Goal: Check status: Check status

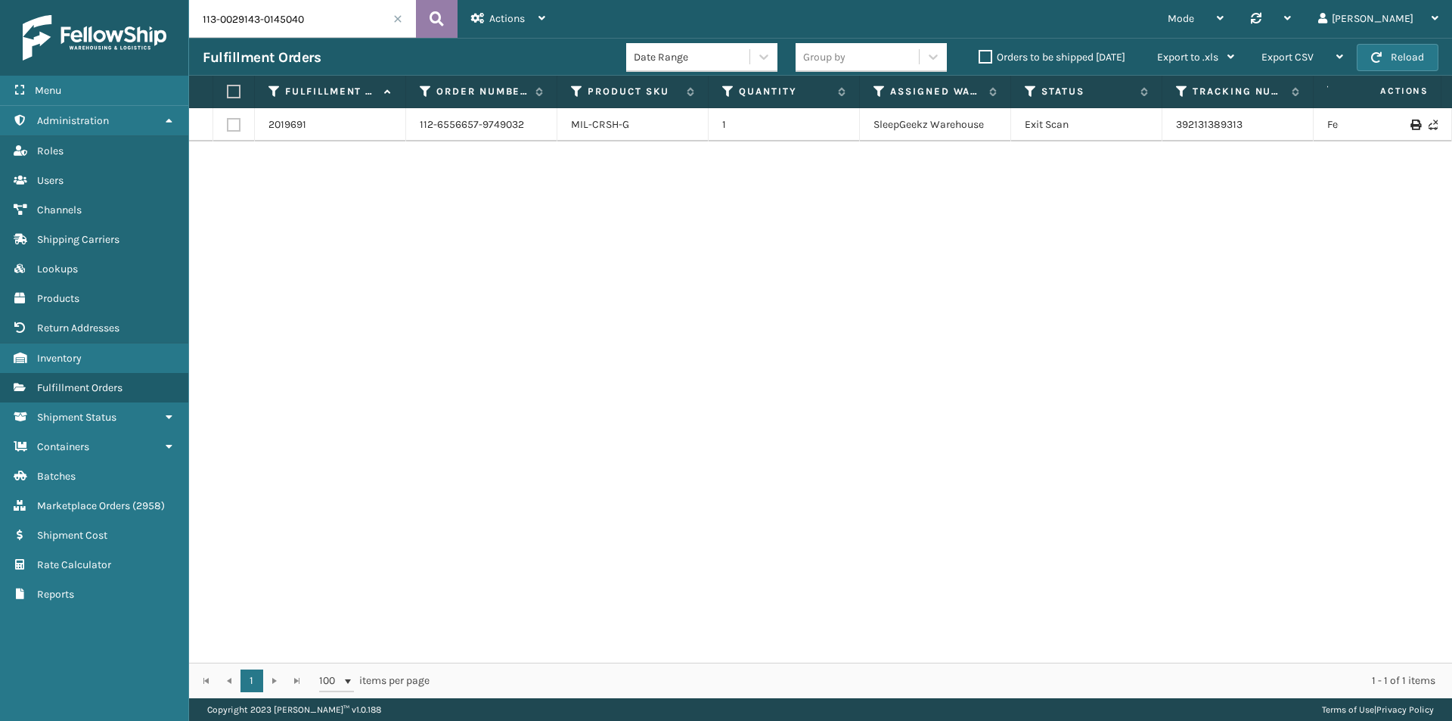
click at [447, 20] on button at bounding box center [437, 19] width 42 height 38
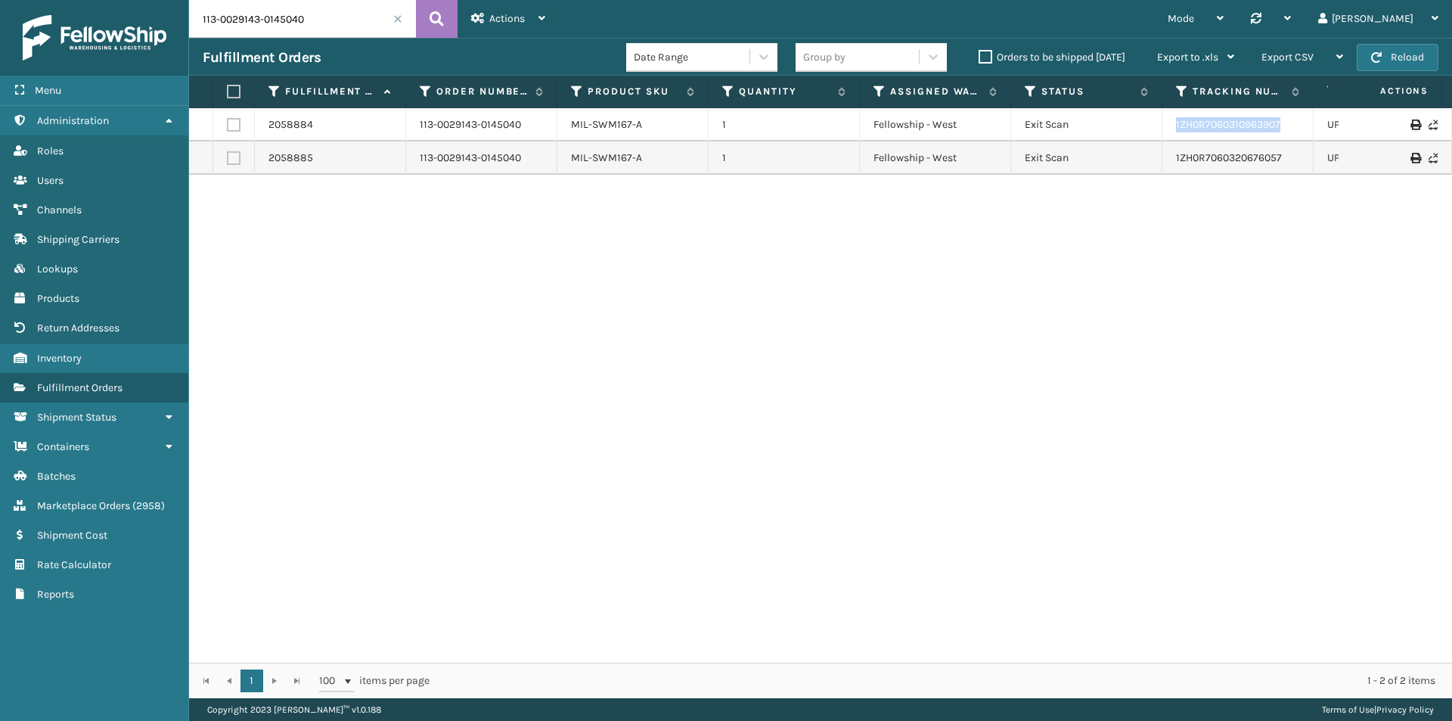
drag, startPoint x: 1241, startPoint y: 127, endPoint x: 1139, endPoint y: 127, distance: 102.1
click at [1139, 127] on tr "2058884 113-0029143-0145040 MIL-SWM167-A 1 Fellowship - West Exit Scan 1ZH0R706…" at bounding box center [1035, 124] width 1692 height 33
copy tr "1ZH0R7060310963907"
drag, startPoint x: 1302, startPoint y: 171, endPoint x: 1150, endPoint y: 172, distance: 152.0
click at [1150, 172] on tr "2058885 113-0029143-0145040 MIL-SWM167-A 1 Fellowship - West Exit Scan 1ZH0R706…" at bounding box center [1035, 157] width 1692 height 33
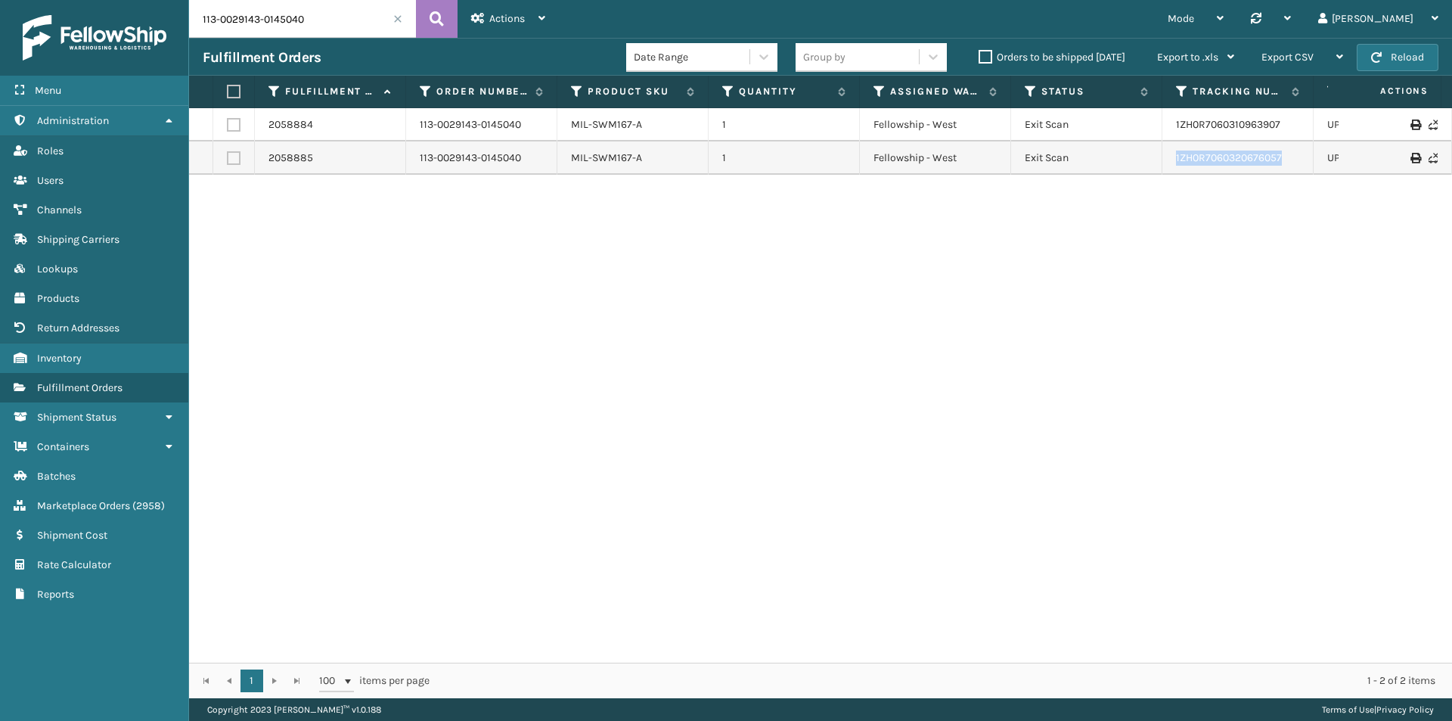
copy tr "1ZH0R7060320676057"
click at [342, 10] on input "113-0029143-0145040" at bounding box center [302, 19] width 227 height 38
paste input "1-4191913-5554667"
click at [443, 15] on icon at bounding box center [437, 19] width 14 height 23
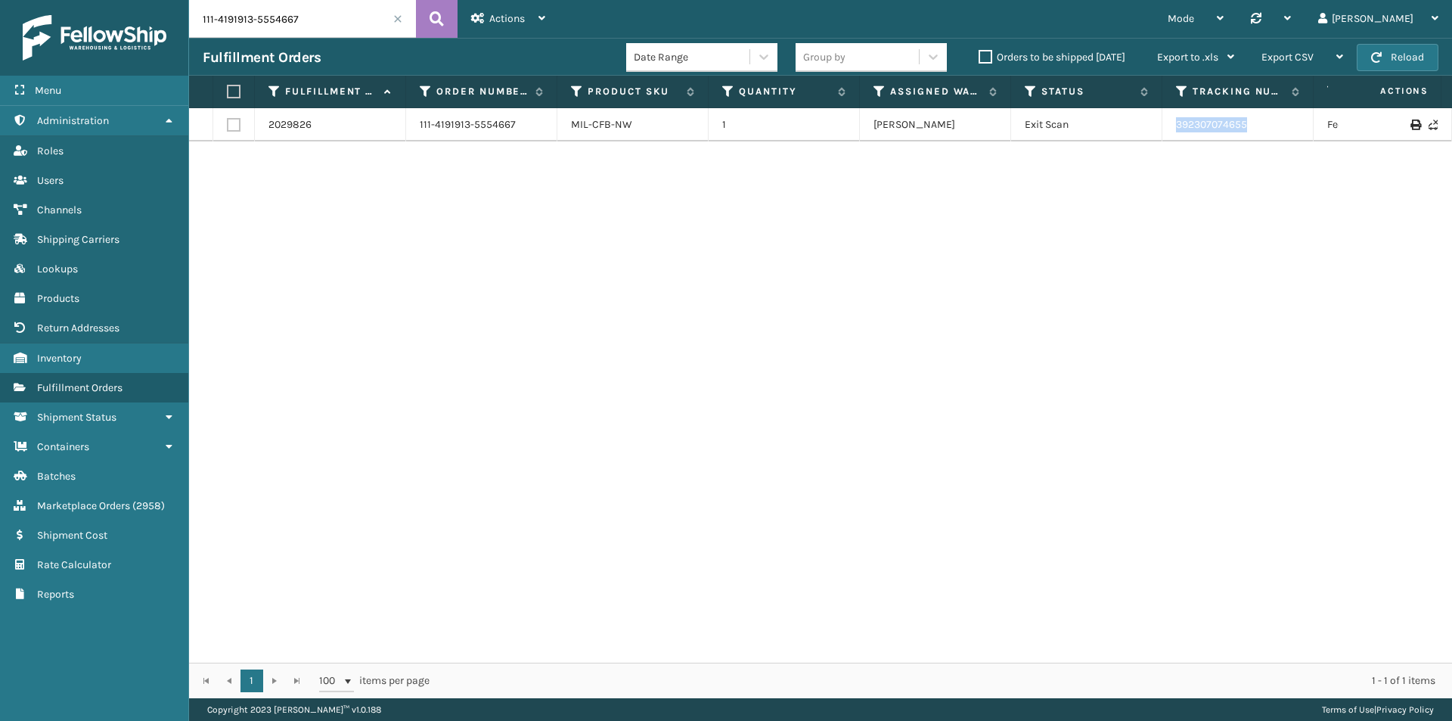
drag, startPoint x: 1248, startPoint y: 126, endPoint x: 1146, endPoint y: 130, distance: 102.2
click at [1146, 130] on tr "2029826 111-4191913-5554667 MIL-CFB-NW 1 [PERSON_NAME] Exit Scan 392307074655 F…" at bounding box center [1035, 124] width 1692 height 33
copy tr "392307074655"
click at [310, 36] on input "111-4191913-5554667" at bounding box center [302, 19] width 227 height 38
paste input "2-4027919-9735450"
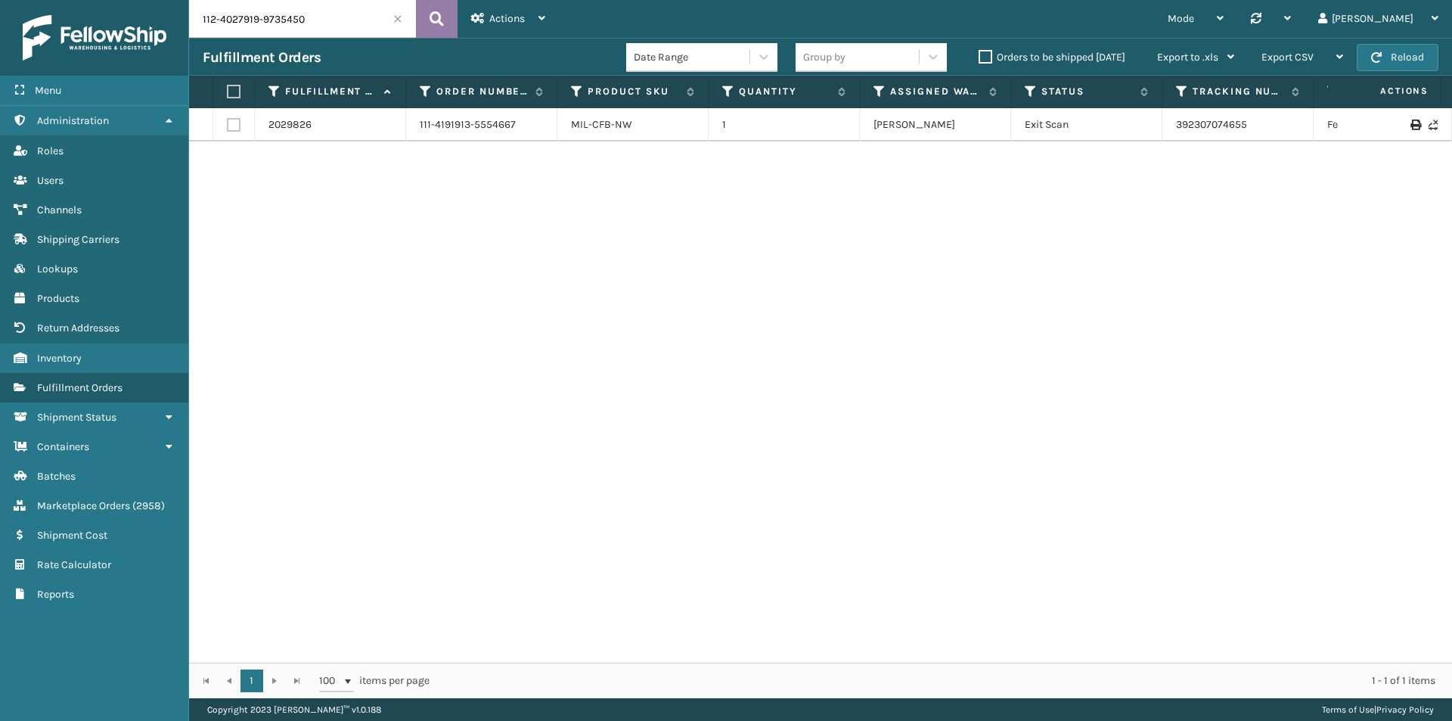
click at [441, 19] on icon at bounding box center [437, 19] width 14 height 23
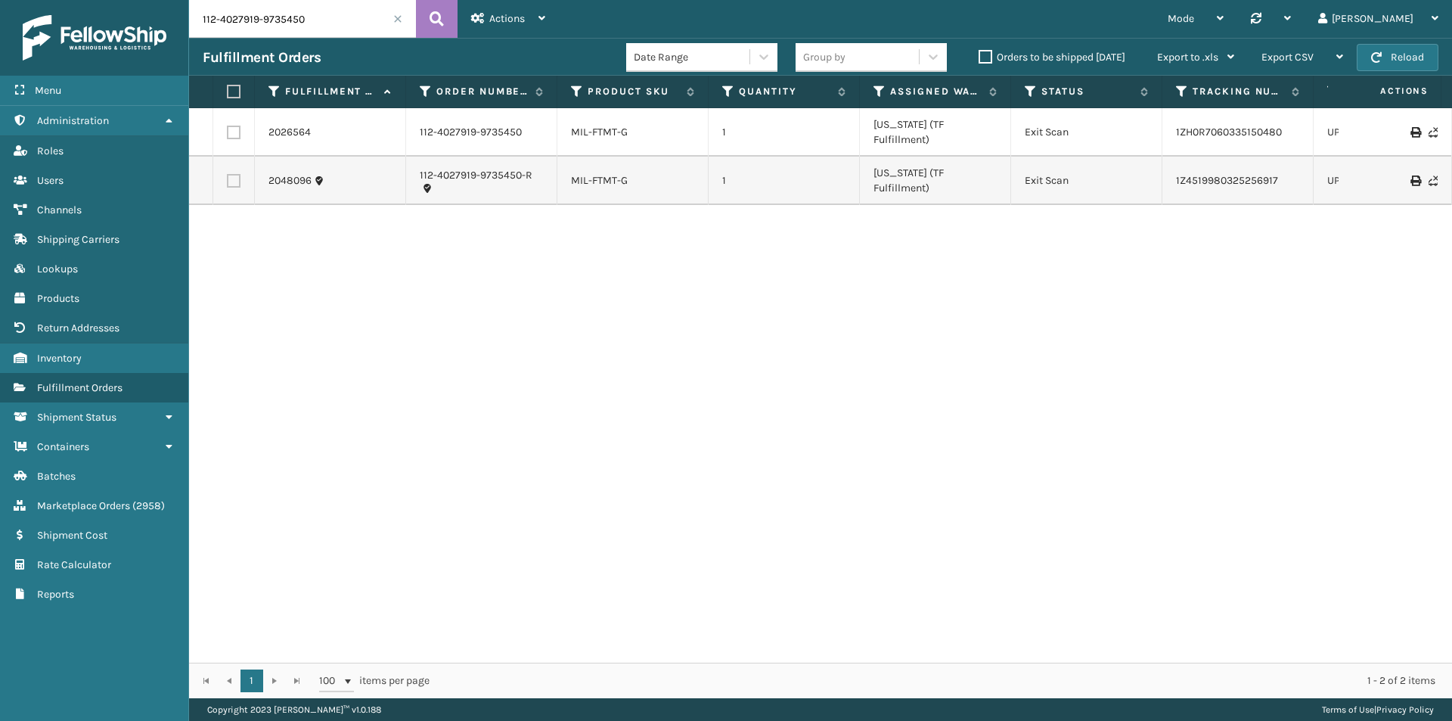
click at [334, 8] on input "112-4027919-9735450" at bounding box center [302, 19] width 227 height 38
paste input "3-5836968-1023429"
click at [430, 20] on icon at bounding box center [437, 19] width 14 height 23
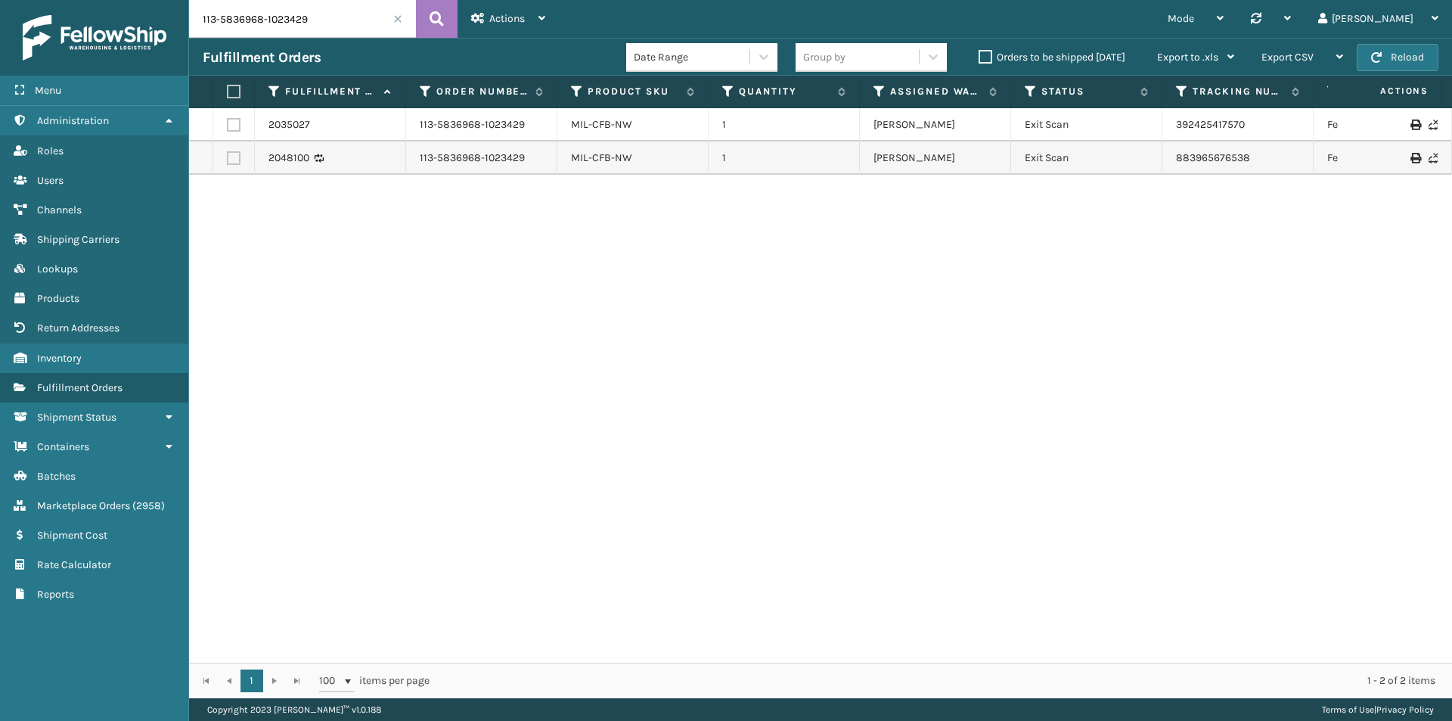
click at [339, 13] on input "113-5836968-1023429" at bounding box center [302, 19] width 227 height 38
paste input "1-9784635-6285040"
click at [443, 18] on icon at bounding box center [437, 19] width 14 height 23
click at [383, 17] on input "111-9784635-6285040" at bounding box center [302, 19] width 227 height 38
paste input "3-4571928-8104221"
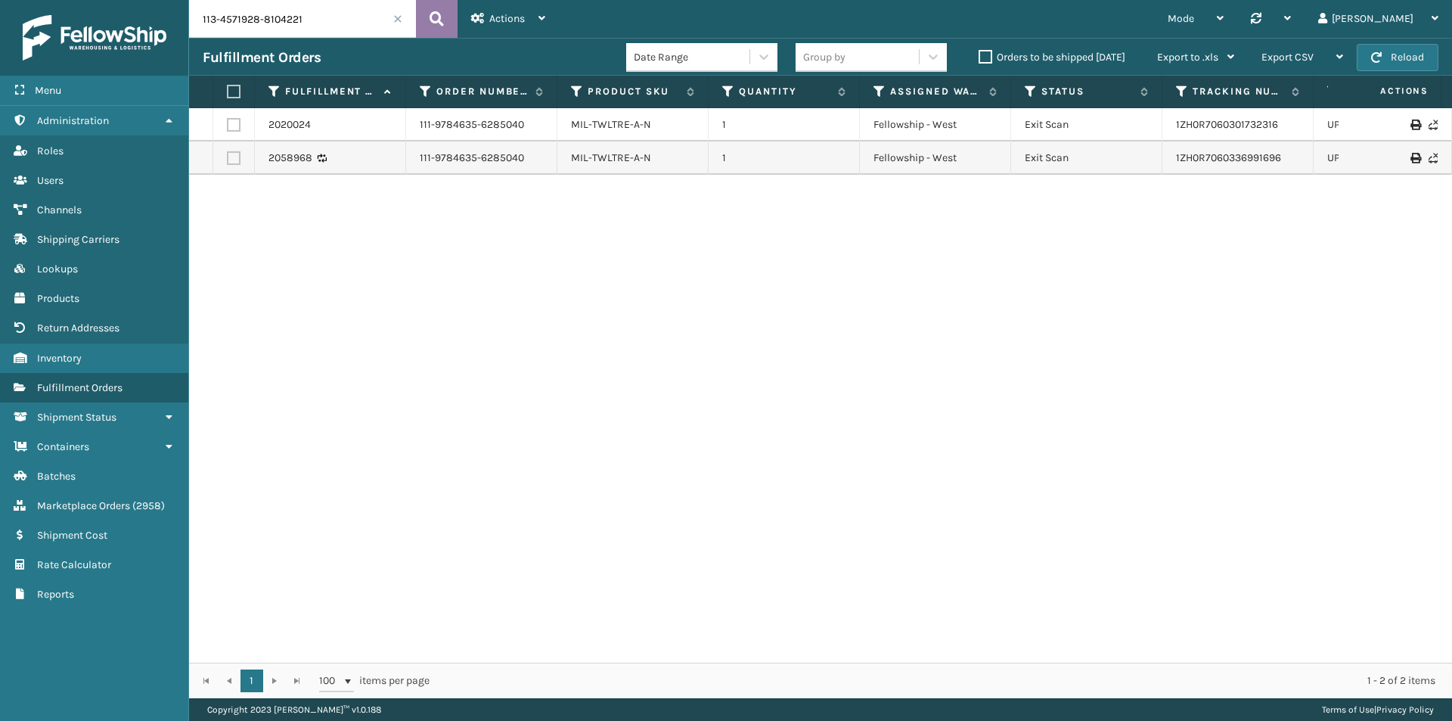
click at [440, 17] on icon at bounding box center [437, 19] width 14 height 23
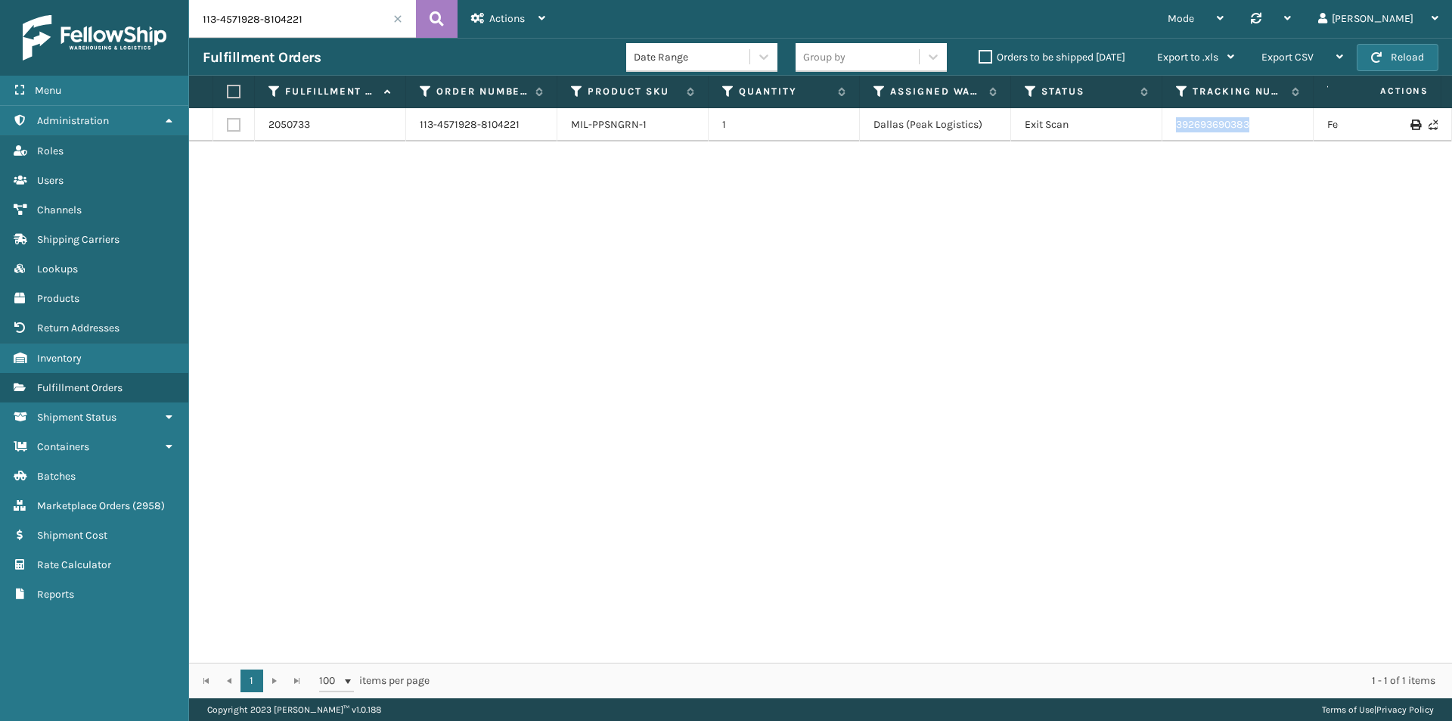
drag, startPoint x: 1297, startPoint y: 126, endPoint x: 1171, endPoint y: 138, distance: 126.9
click at [1171, 138] on td "392693690383" at bounding box center [1237, 124] width 151 height 33
copy link "392693690383"
click at [299, 22] on input "113-4571928-8104221" at bounding box center [302, 19] width 227 height 38
paste input "2-0790067-8614619"
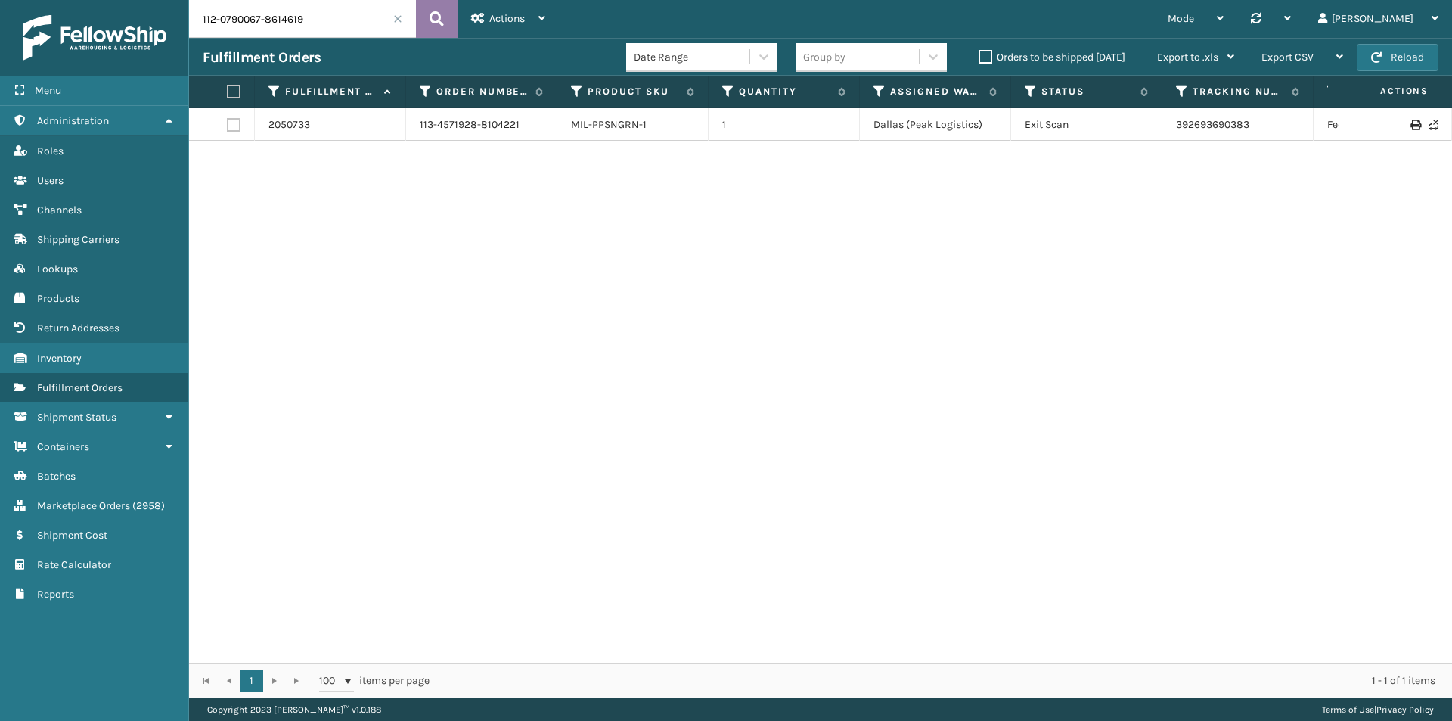
click at [427, 17] on button at bounding box center [437, 19] width 42 height 38
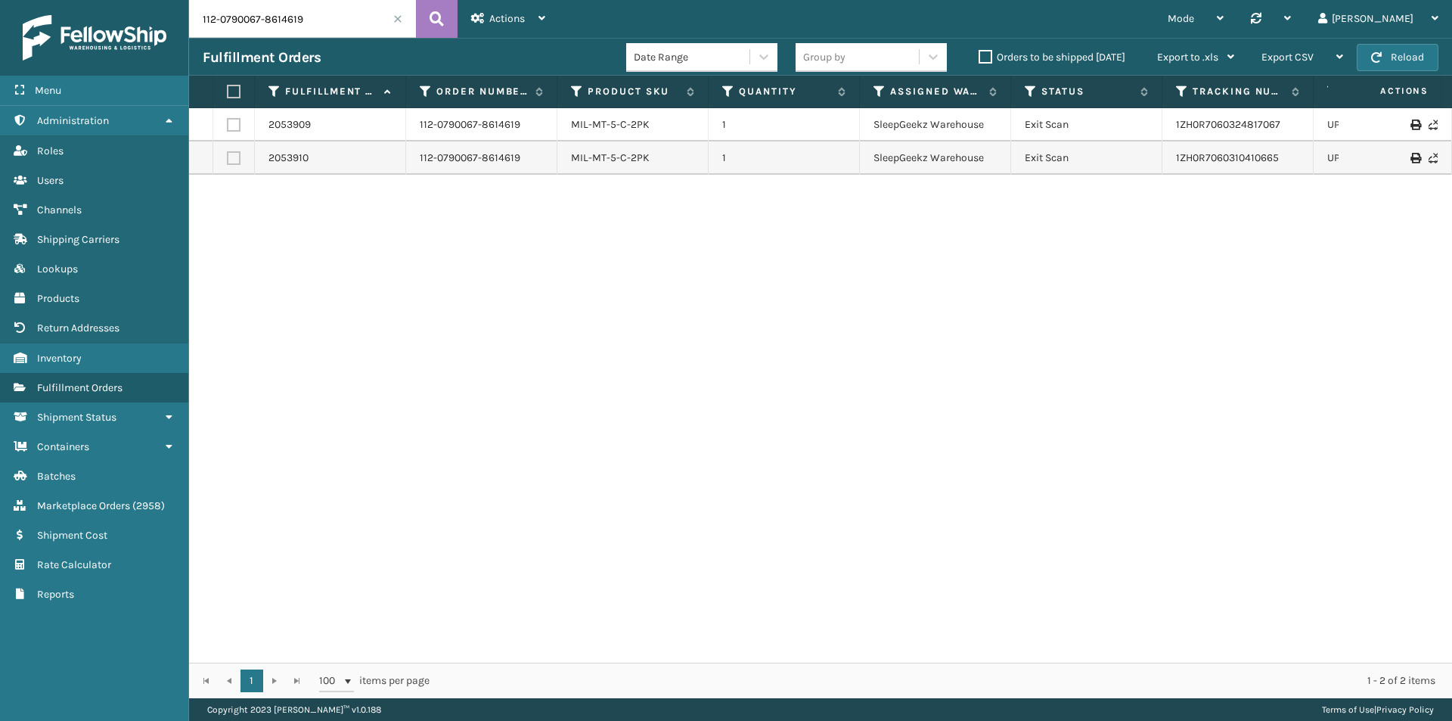
click at [414, 23] on input "112-0790067-8614619" at bounding box center [302, 19] width 227 height 38
click at [441, 21] on icon at bounding box center [437, 19] width 14 height 23
drag, startPoint x: 1316, startPoint y: 123, endPoint x: 1155, endPoint y: 123, distance: 160.3
click at [1155, 123] on tr "2053909 112-0790067-8614619 MIL-MT-5-C-2PK 1 SleepGeekz Warehouse Exit Scan 1ZH…" at bounding box center [1035, 124] width 1692 height 33
drag, startPoint x: 1295, startPoint y: 166, endPoint x: 1165, endPoint y: 162, distance: 130.9
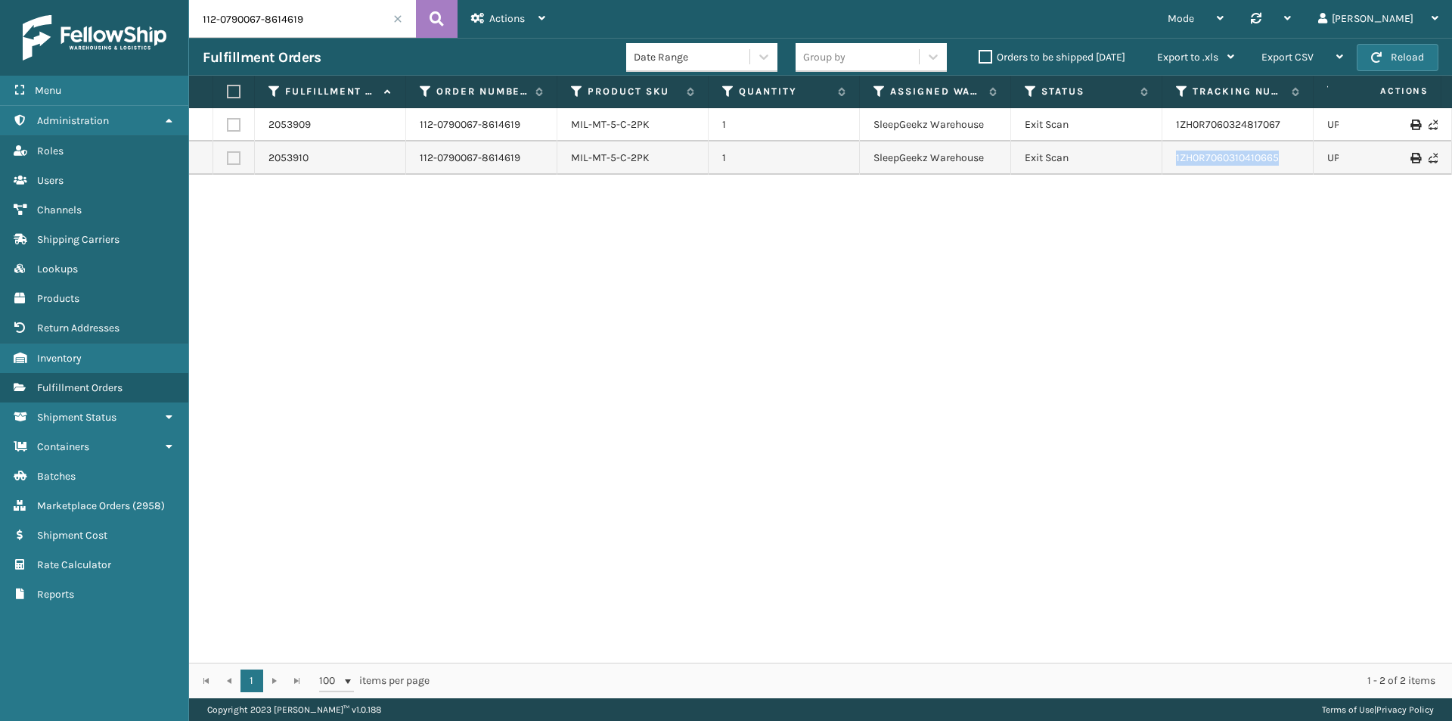
click at [1165, 162] on td "1ZH0R7060310410665" at bounding box center [1237, 157] width 151 height 33
copy link "1ZH0R7060310410665"
click at [278, 9] on input "112-0790067-8614619" at bounding box center [302, 19] width 227 height 38
paste input "1-8772706-1628265"
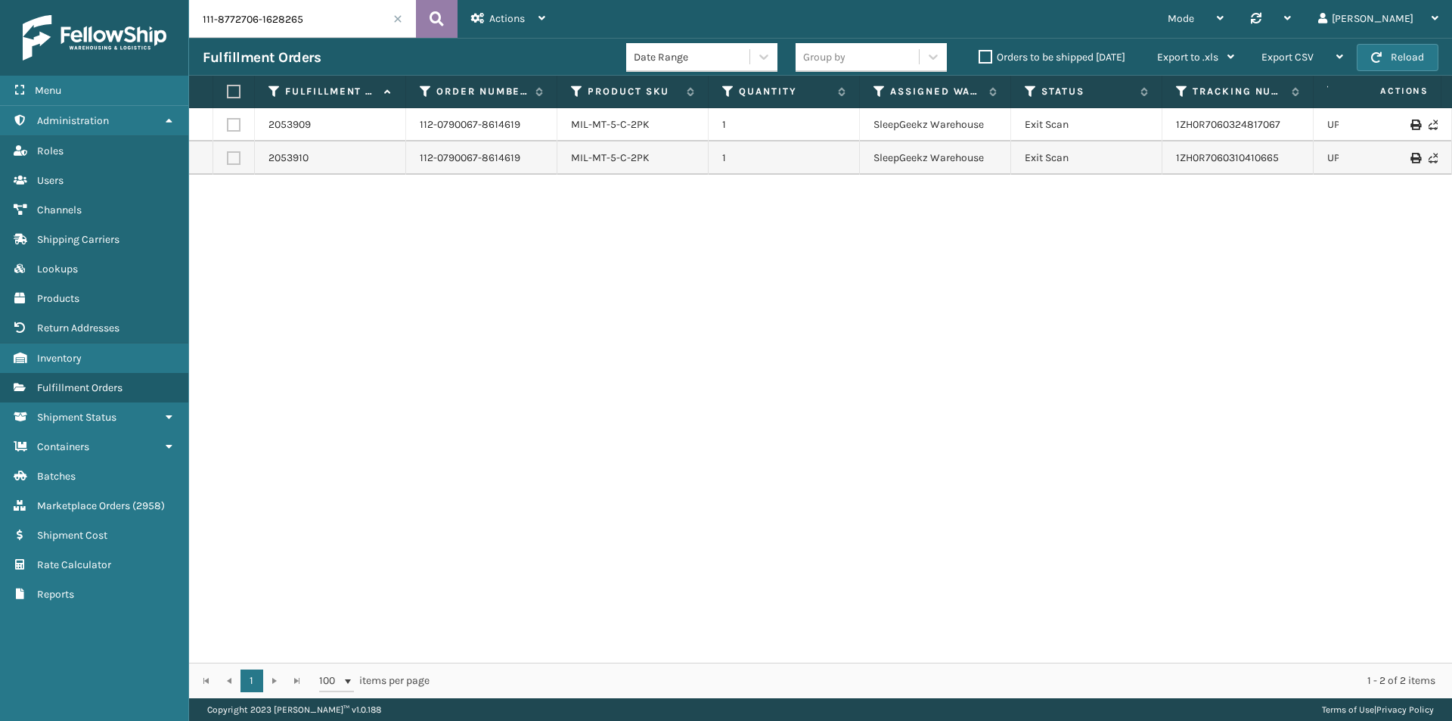
click at [430, 15] on icon at bounding box center [437, 19] width 14 height 23
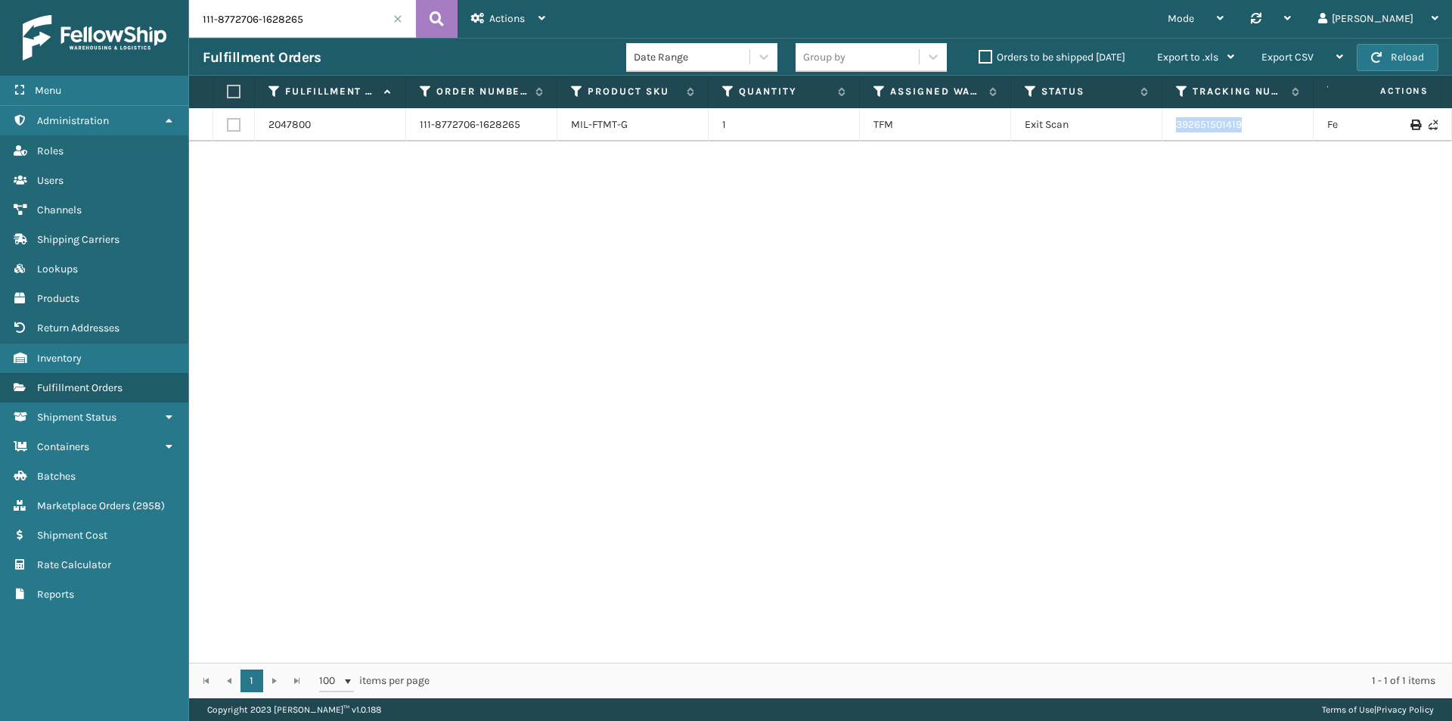
click at [1127, 127] on tr "2047800 111-8772706-1628265 MIL-FTMT-G 1 TFM Exit Scan 392651501419 FedEx Home …" at bounding box center [1035, 124] width 1692 height 33
copy tr "392651501419"
click at [312, 33] on input "111-8772706-1628265" at bounding box center [302, 19] width 227 height 38
paste input "6743794-3012250"
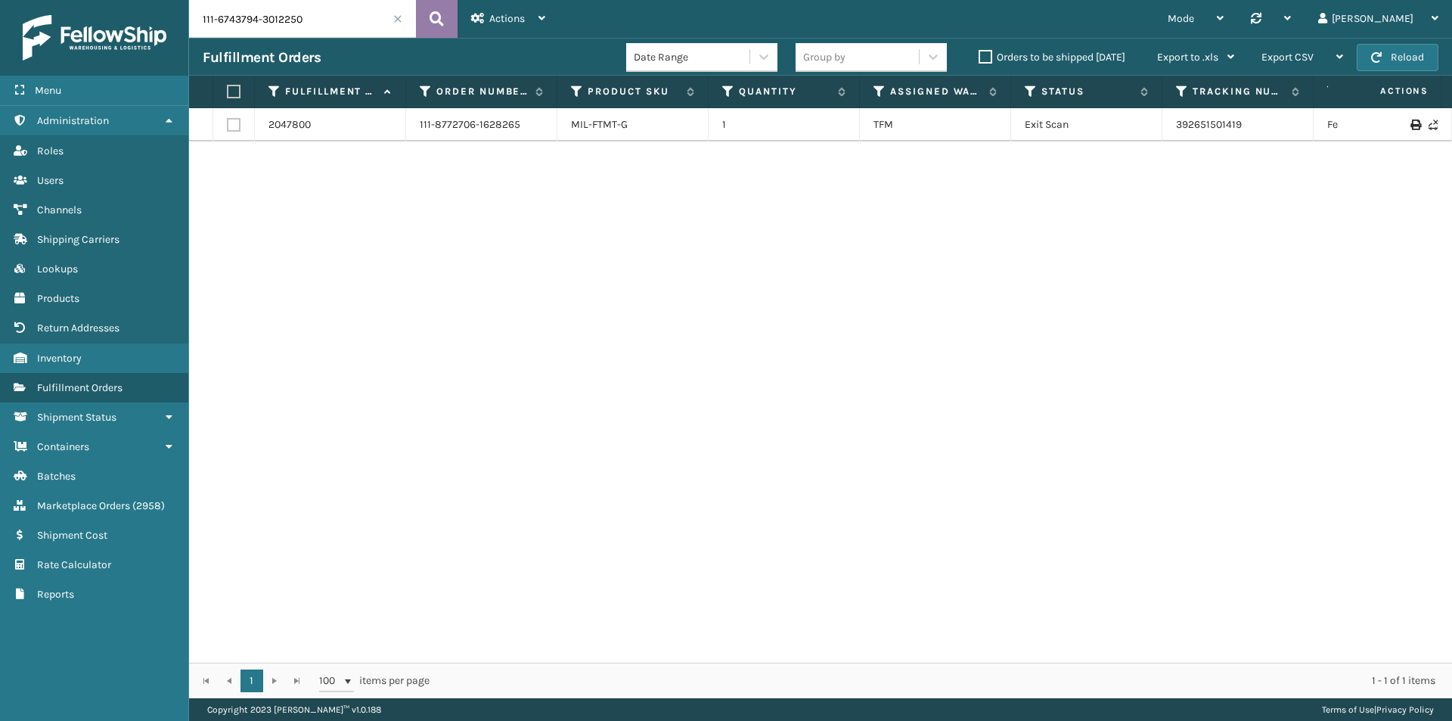
type input "111-6743794-3012250"
click at [433, 16] on icon at bounding box center [437, 19] width 14 height 23
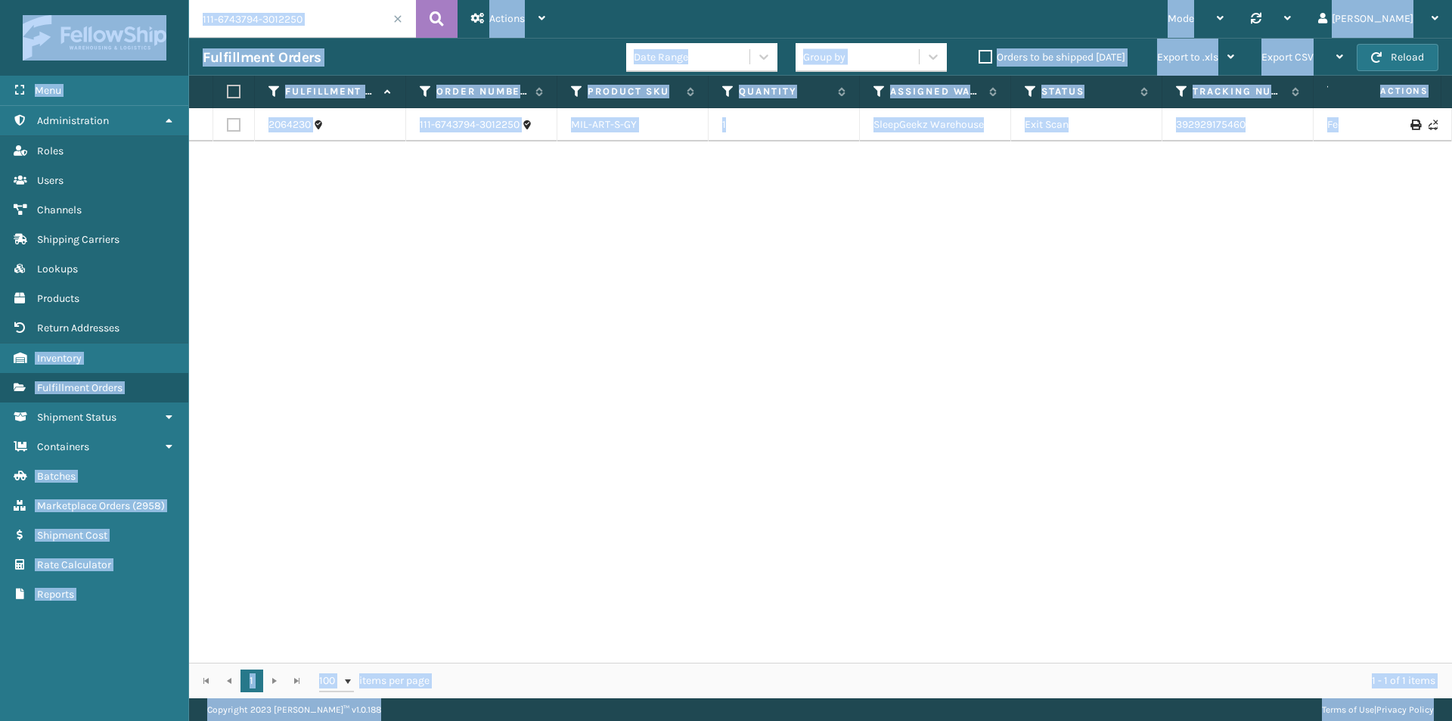
click at [320, 19] on input "111-6743794-3012250" at bounding box center [302, 19] width 227 height 38
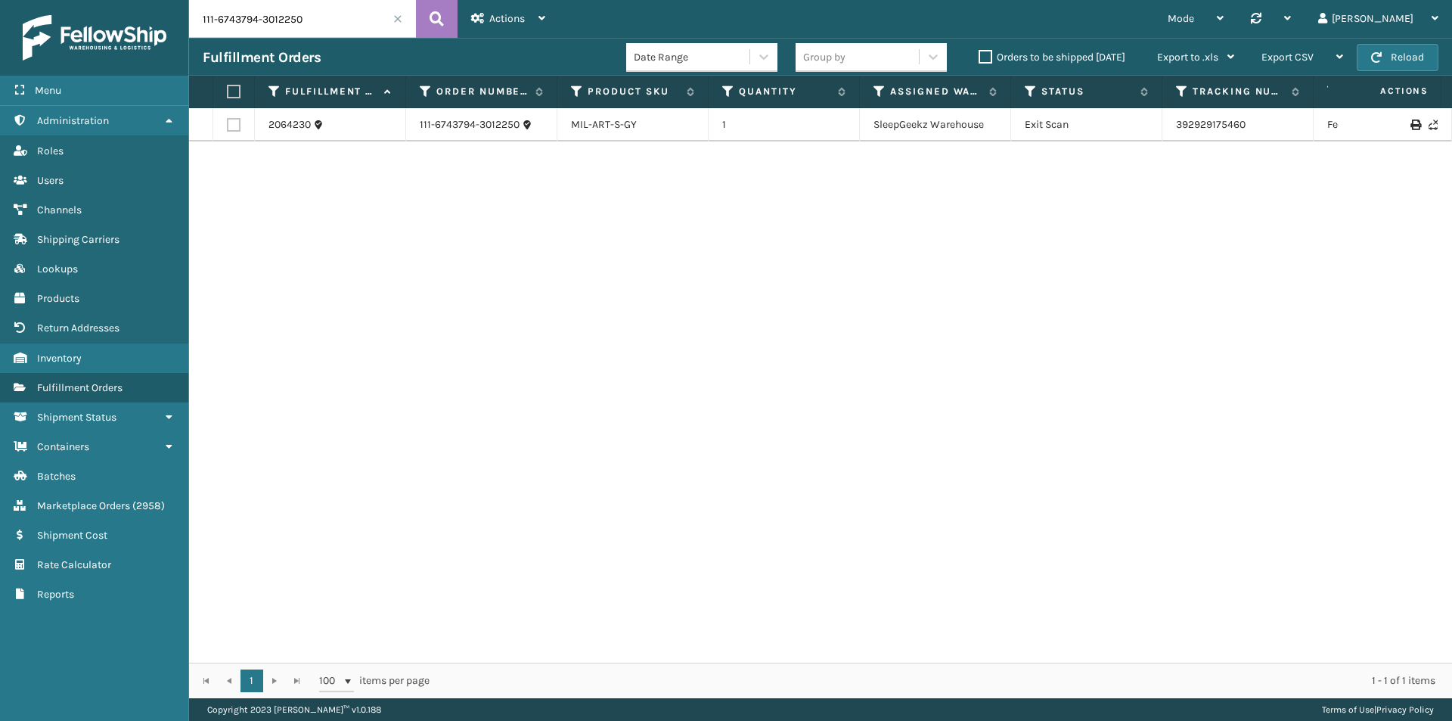
click at [327, 20] on input "111-6743794-3012250" at bounding box center [302, 19] width 227 height 38
click at [423, 20] on button at bounding box center [437, 19] width 42 height 38
drag, startPoint x: 1251, startPoint y: 132, endPoint x: 1170, endPoint y: 132, distance: 81.7
click at [1170, 132] on td "392929175460" at bounding box center [1237, 124] width 151 height 33
copy link "392929175460"
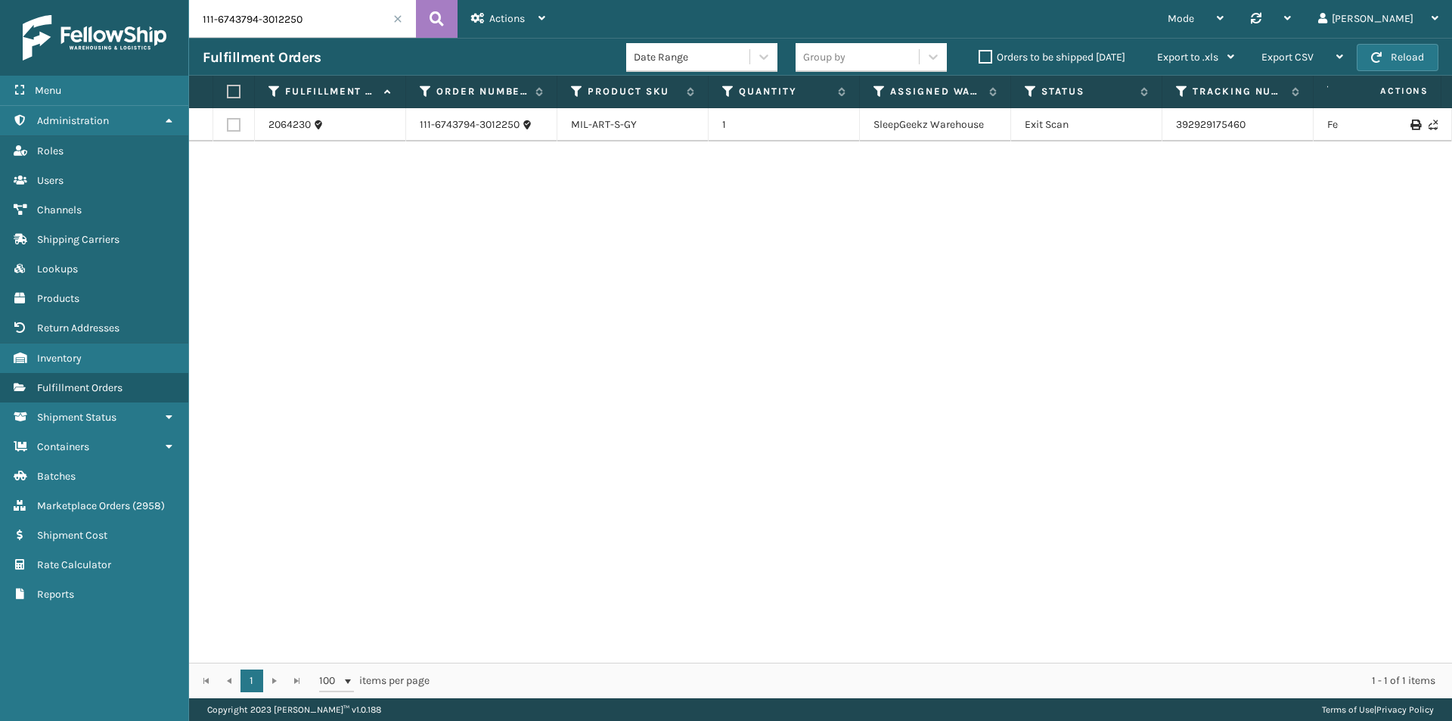
click at [327, 31] on input "111-6743794-3012250" at bounding box center [302, 19] width 227 height 38
click at [433, 23] on icon at bounding box center [437, 19] width 14 height 23
click at [366, 20] on input "111-6743794-3012250" at bounding box center [302, 19] width 227 height 38
click at [423, 23] on button at bounding box center [437, 19] width 42 height 38
drag, startPoint x: 1205, startPoint y: 128, endPoint x: 1118, endPoint y: 126, distance: 87.0
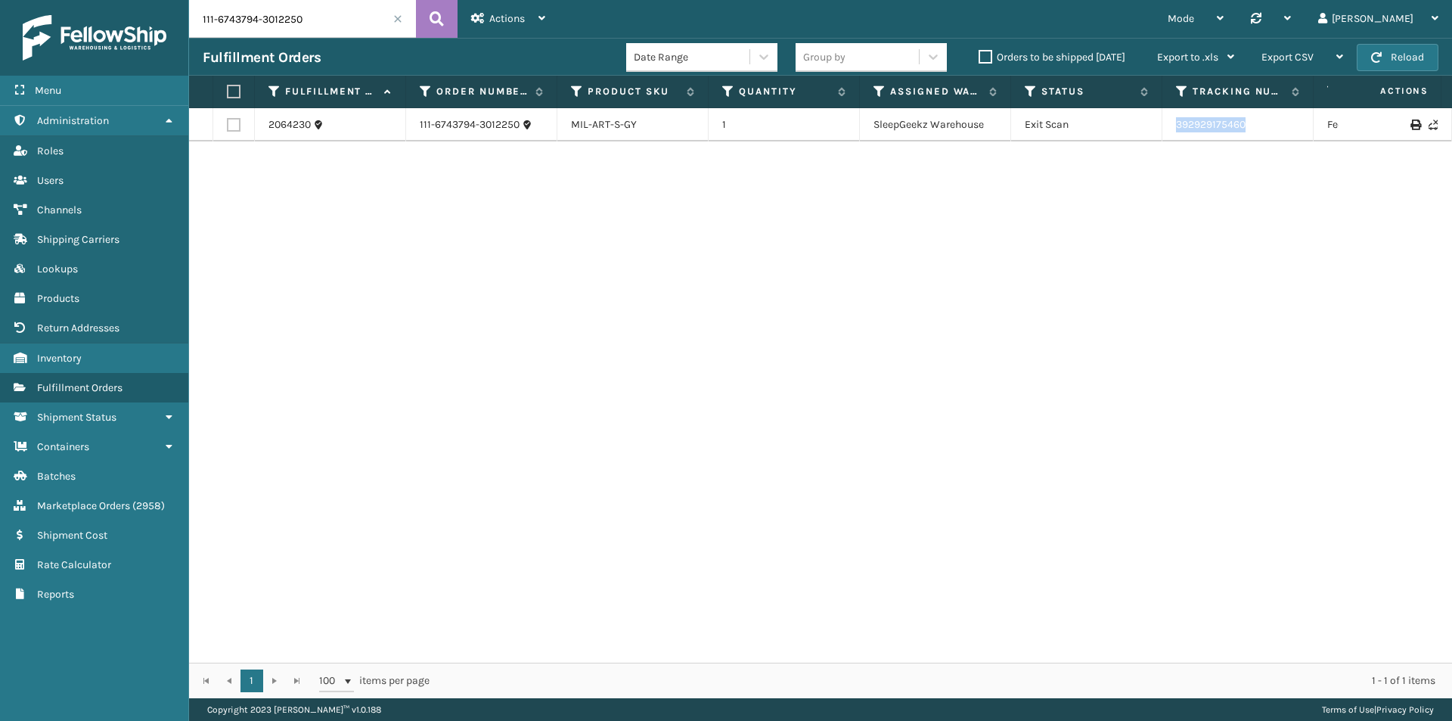
click at [1118, 126] on tr "2064230 111-6743794-3012250 MIL-ART-S-GY 1 SleepGeekz Warehouse Exit Scan 39292…" at bounding box center [1035, 124] width 1692 height 33
copy tr "392929175460"
click at [300, 25] on input "111-6743794-3012250" at bounding box center [302, 19] width 227 height 38
paste input "3-3058254-8861817"
click at [432, 20] on icon at bounding box center [437, 19] width 14 height 23
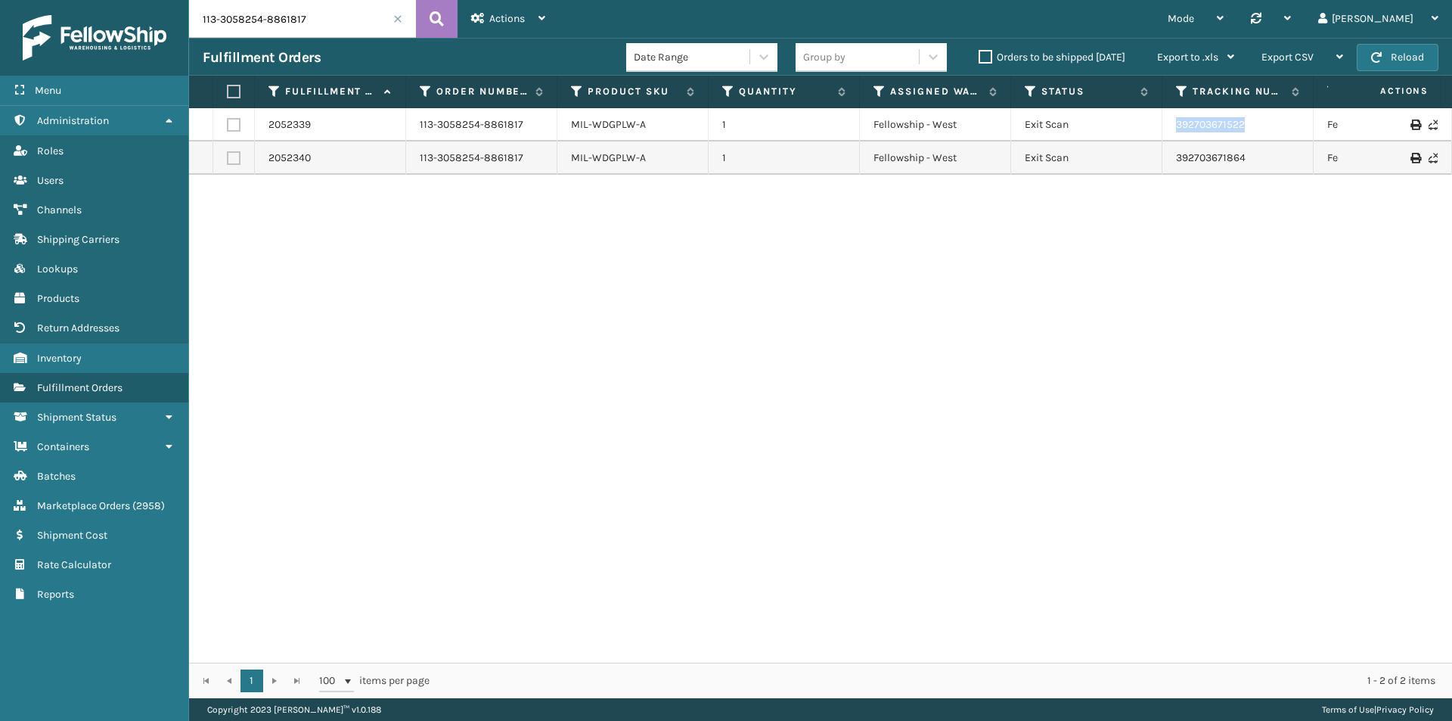
click at [1152, 127] on tr "2052339 113-3058254-8861817 MIL-WDGPLW-A 1 Fellowship - West Exit Scan 39270367…" at bounding box center [1035, 124] width 1692 height 33
drag, startPoint x: 1271, startPoint y: 166, endPoint x: 1160, endPoint y: 164, distance: 111.2
click at [1160, 164] on tr "2052340 113-3058254-8861817 MIL-WDGPLW-A 1 Fellowship - West Exit Scan 39270367…" at bounding box center [1035, 157] width 1692 height 33
drag, startPoint x: 304, startPoint y: 57, endPoint x: 316, endPoint y: 10, distance: 49.2
click at [304, 51] on h3 "Fulfillment Orders" at bounding box center [262, 57] width 118 height 18
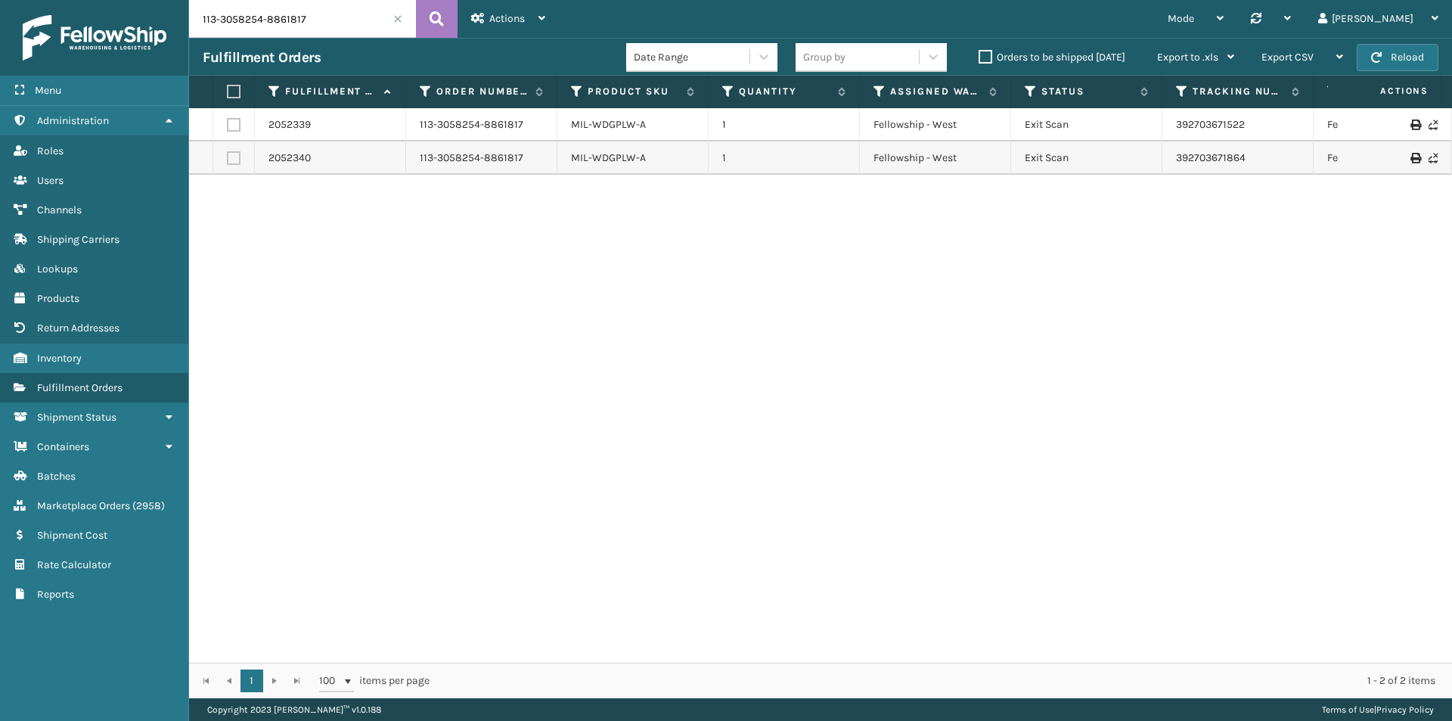
click at [316, 10] on input "113-3058254-8861817" at bounding box center [302, 19] width 227 height 38
paste input "111-4453656-2384258"
click at [408, 19] on input "111-4453656-2384258" at bounding box center [302, 19] width 227 height 38
click at [423, 20] on button at bounding box center [437, 19] width 42 height 38
type input "111-4453656-2384258"
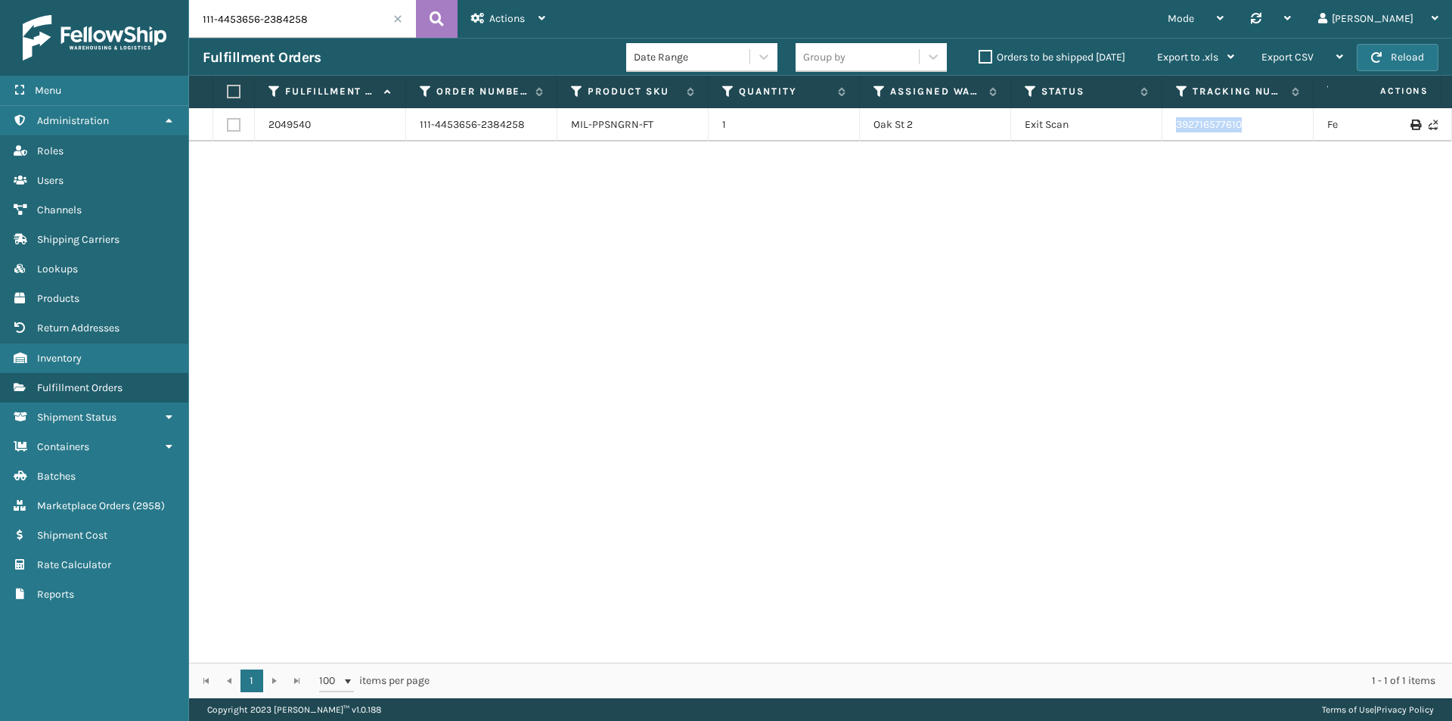
drag, startPoint x: 1261, startPoint y: 119, endPoint x: 1140, endPoint y: 123, distance: 121.0
click at [1140, 123] on tr "2049540 111-4453656-2384258 MIL-PPSNGRN-FT 1 Oak St 2 Exit Scan 392716577610 Fe…" at bounding box center [1035, 124] width 1692 height 33
